Goal: Transaction & Acquisition: Purchase product/service

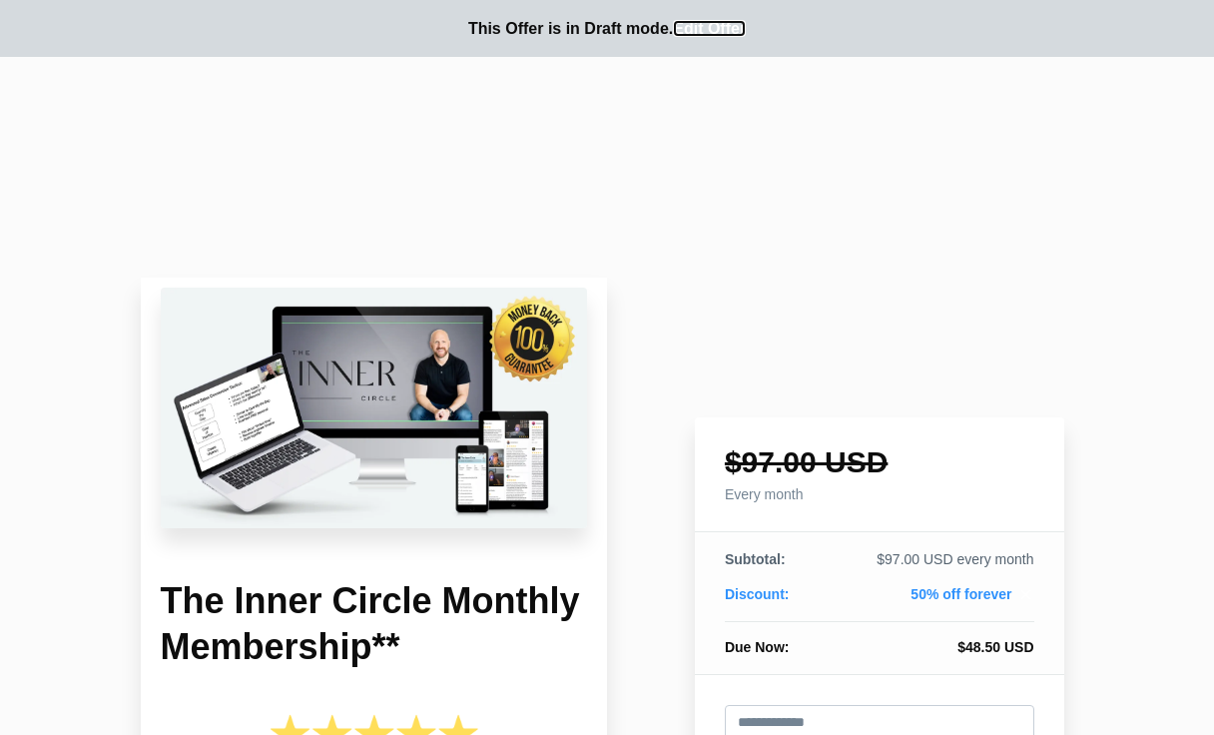
click at [728, 26] on link "Edit Offer" at bounding box center [709, 28] width 73 height 17
